Goal: Check status: Check status

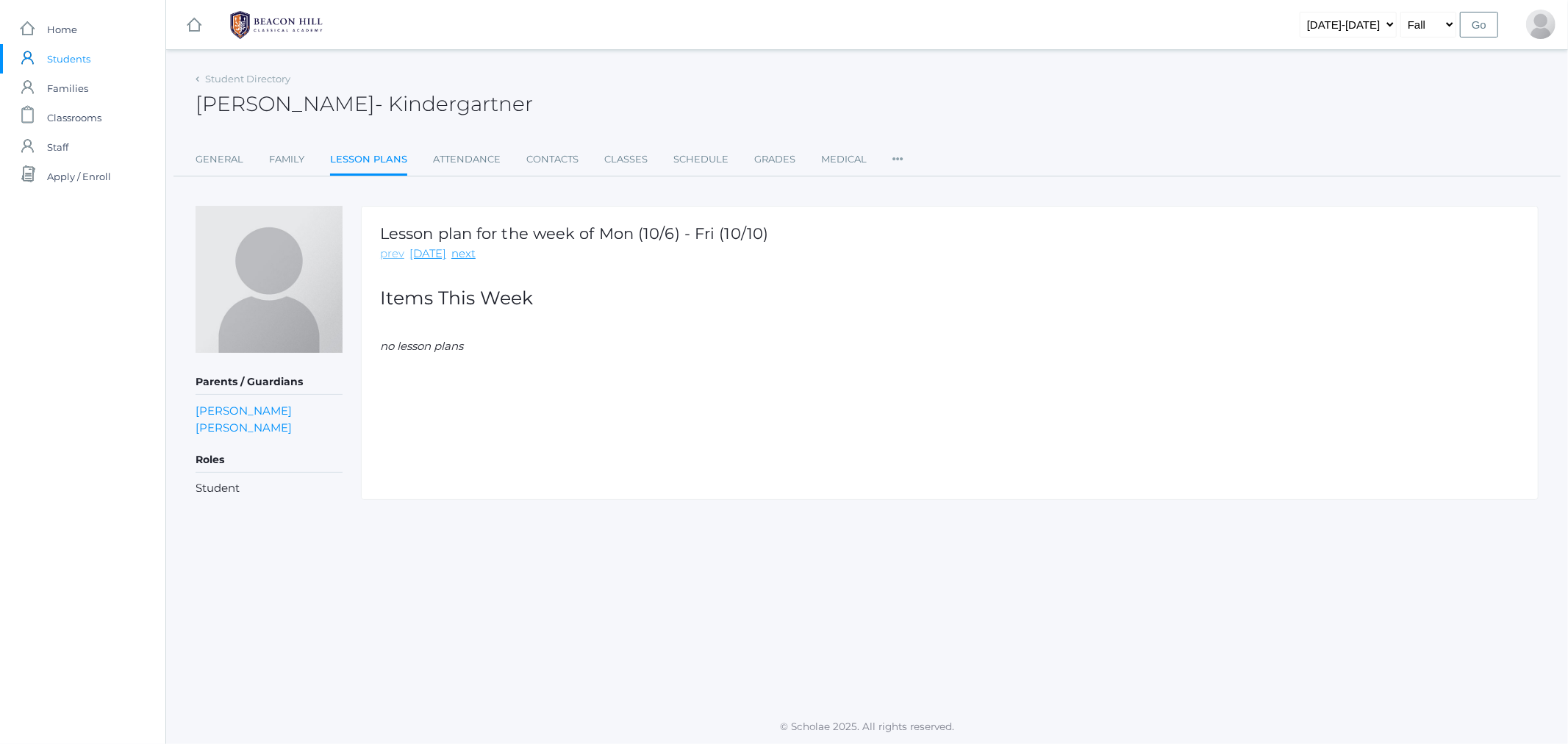
click at [386, 256] on link "prev" at bounding box center [392, 254] width 24 height 17
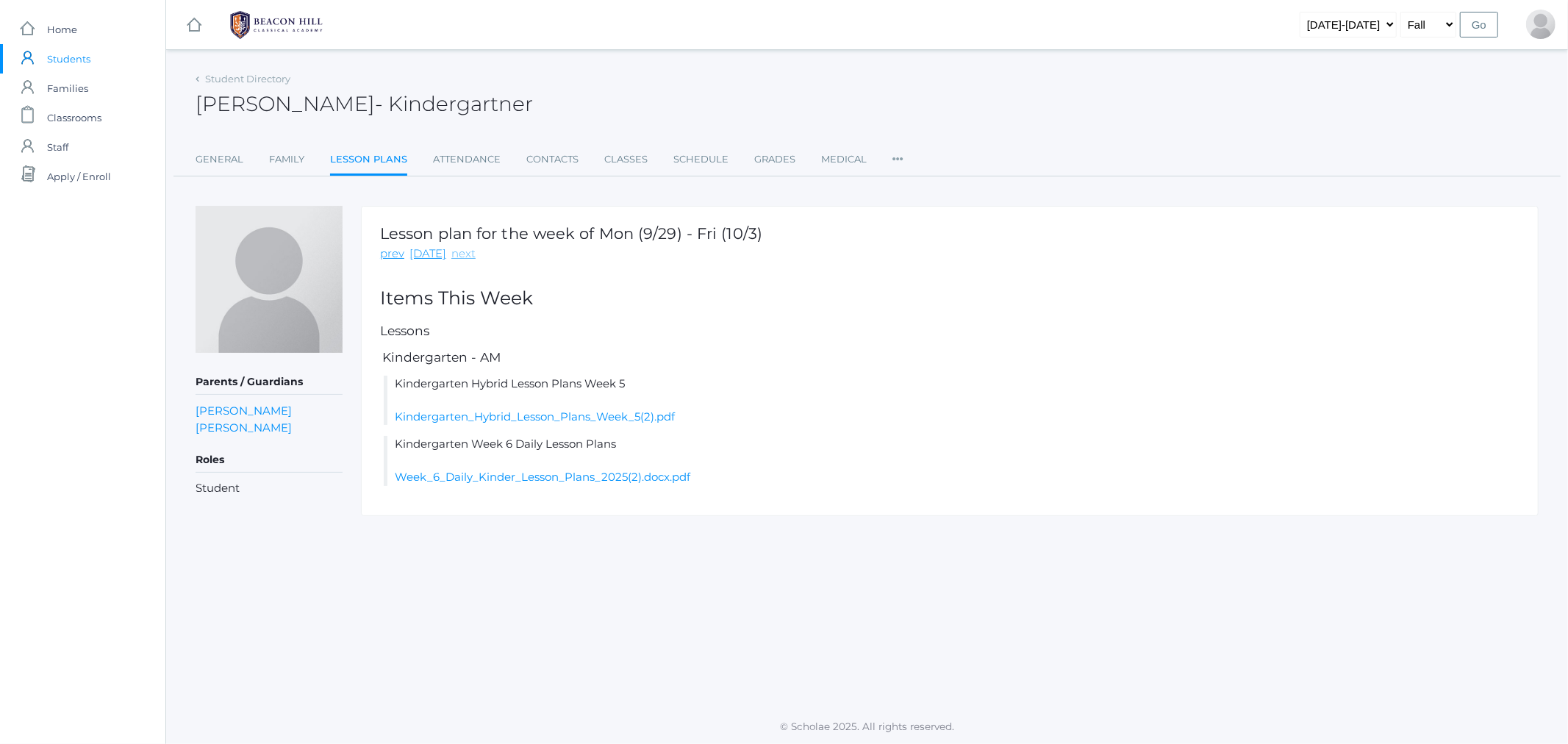
click at [464, 256] on link "next" at bounding box center [463, 254] width 24 height 17
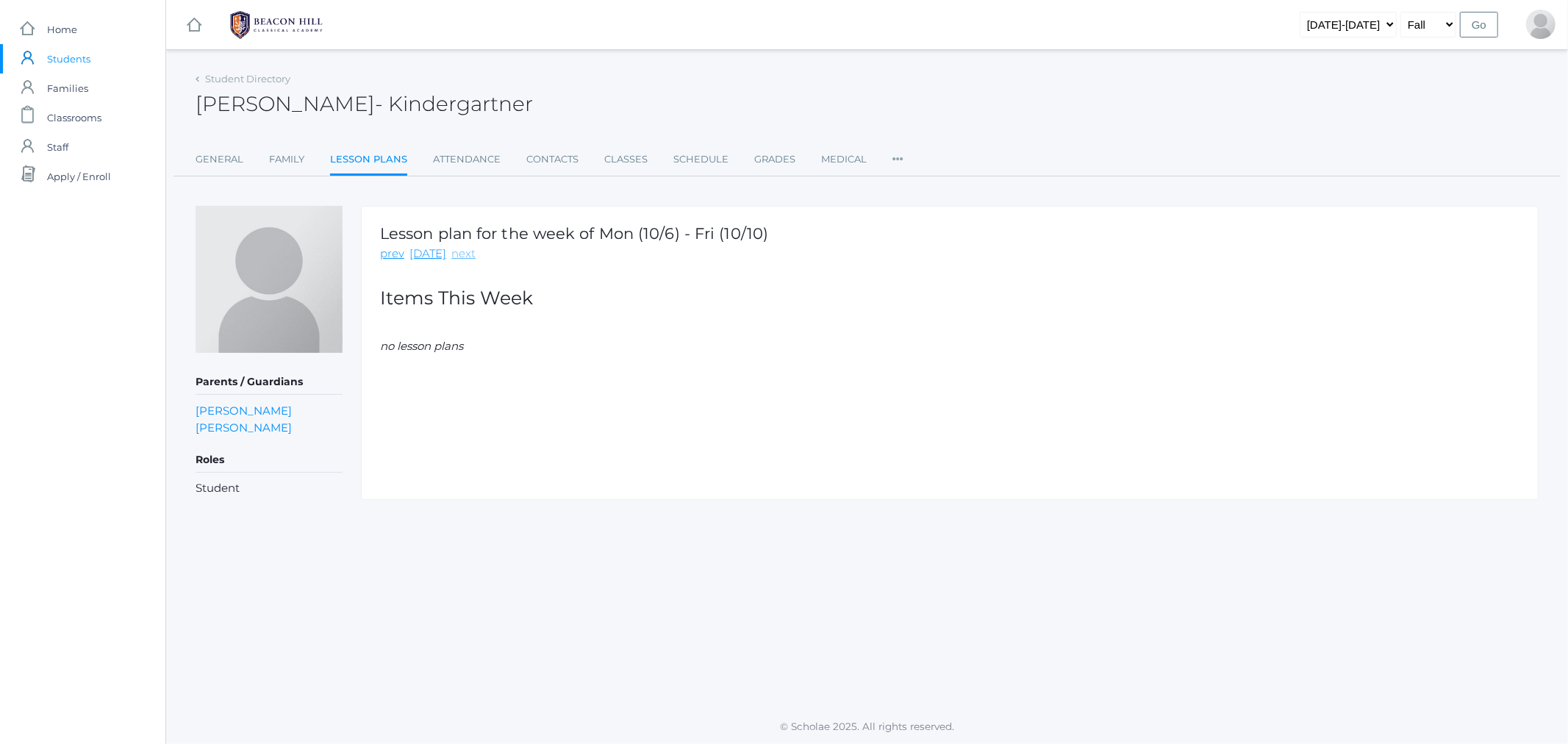
click at [460, 255] on link "next" at bounding box center [463, 254] width 24 height 17
click at [388, 251] on link "prev" at bounding box center [392, 254] width 24 height 17
